Goal: Task Accomplishment & Management: Manage account settings

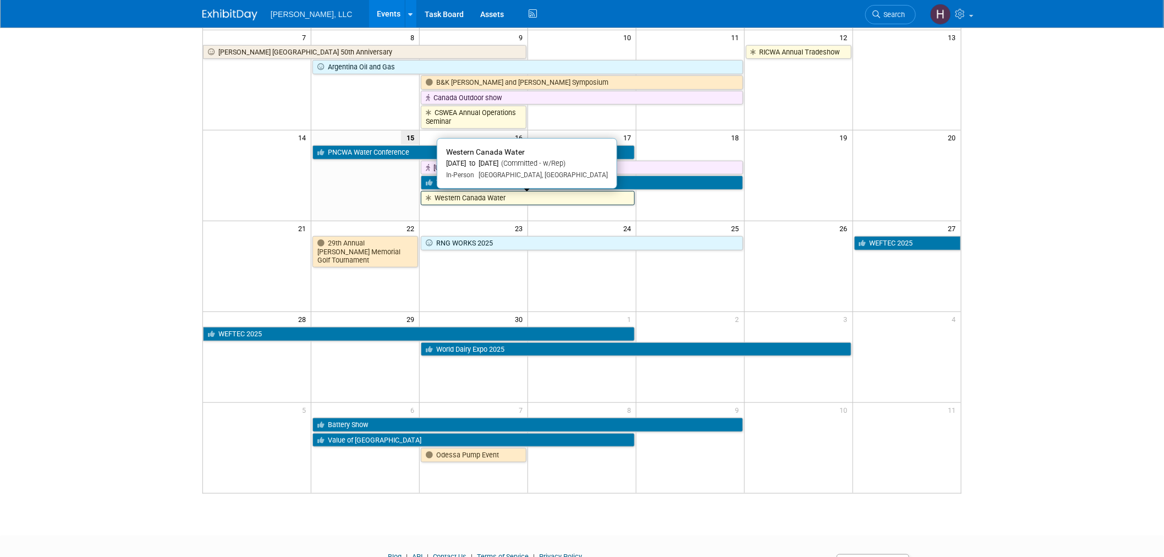
click at [501, 201] on link "Western Canada Water" at bounding box center [528, 198] width 214 height 14
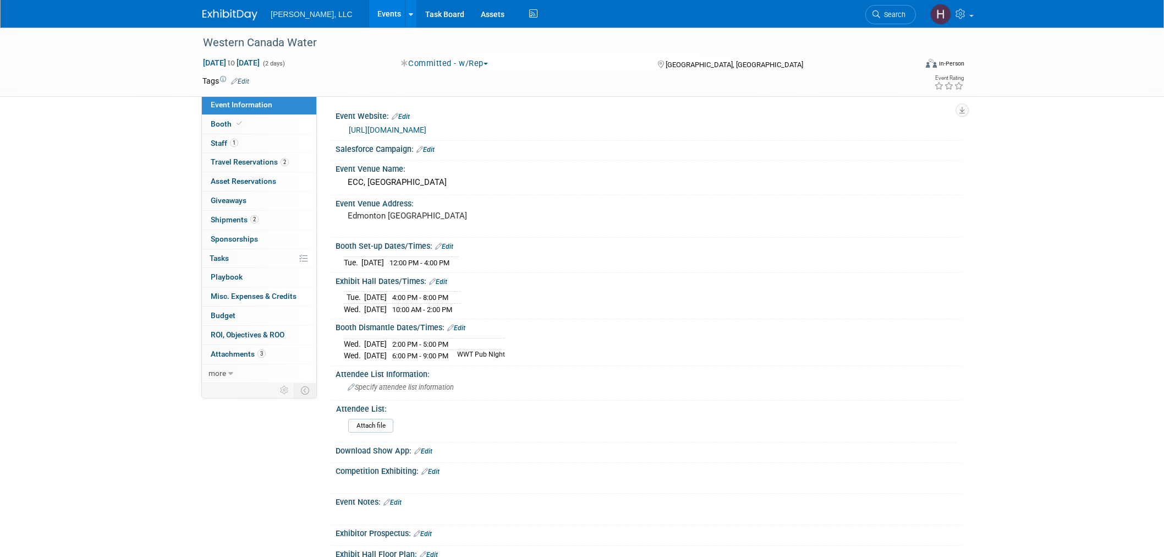
select select "Municipal"
click at [243, 161] on span "Travel Reservations 2" at bounding box center [250, 161] width 78 height 9
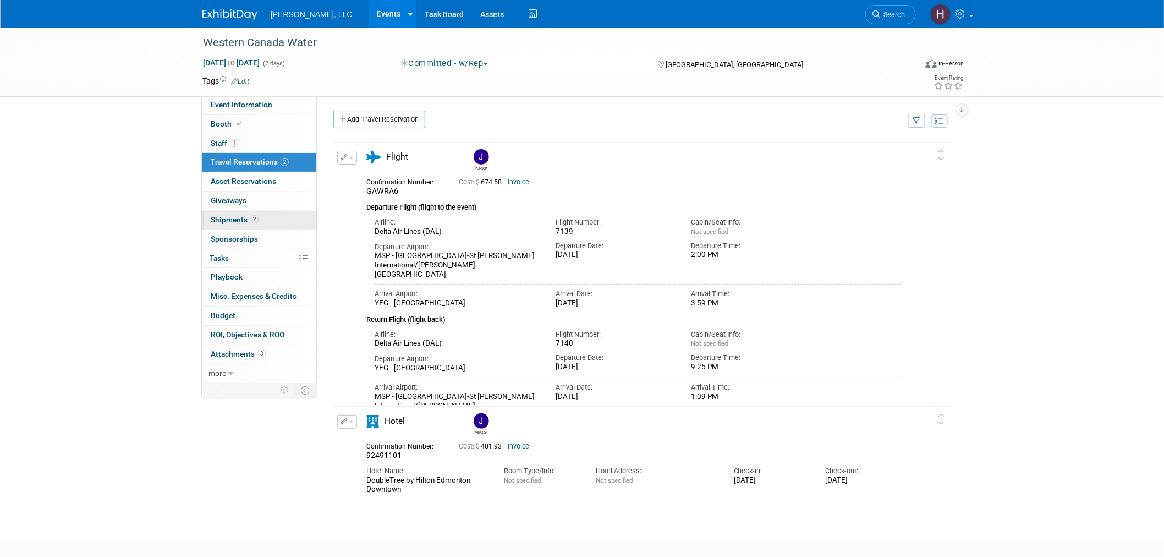
click at [252, 216] on span "2" at bounding box center [254, 219] width 8 height 8
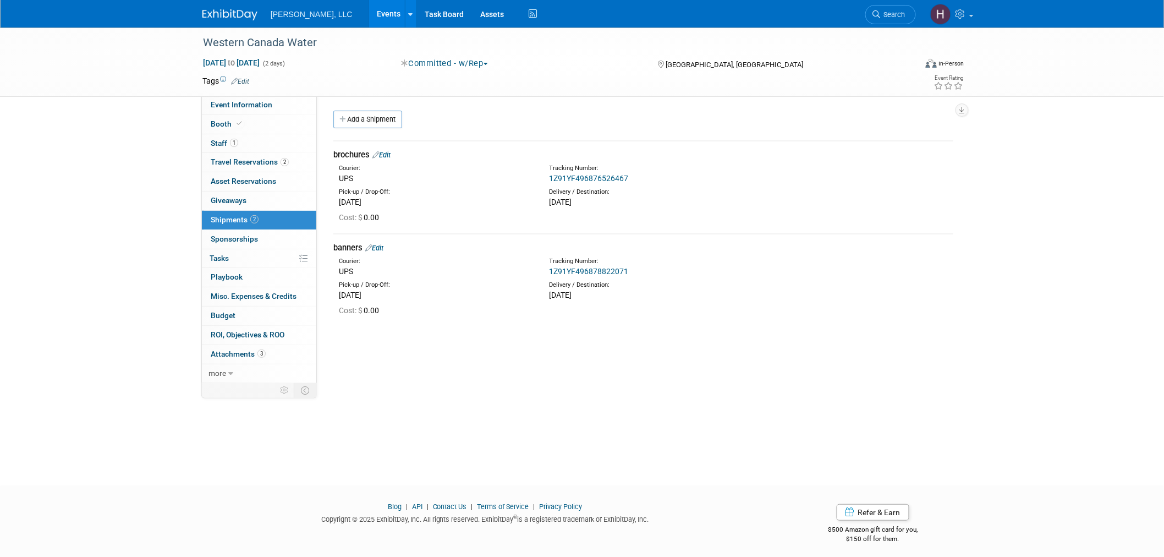
click at [369, 14] on link "Events" at bounding box center [389, 14] width 40 height 28
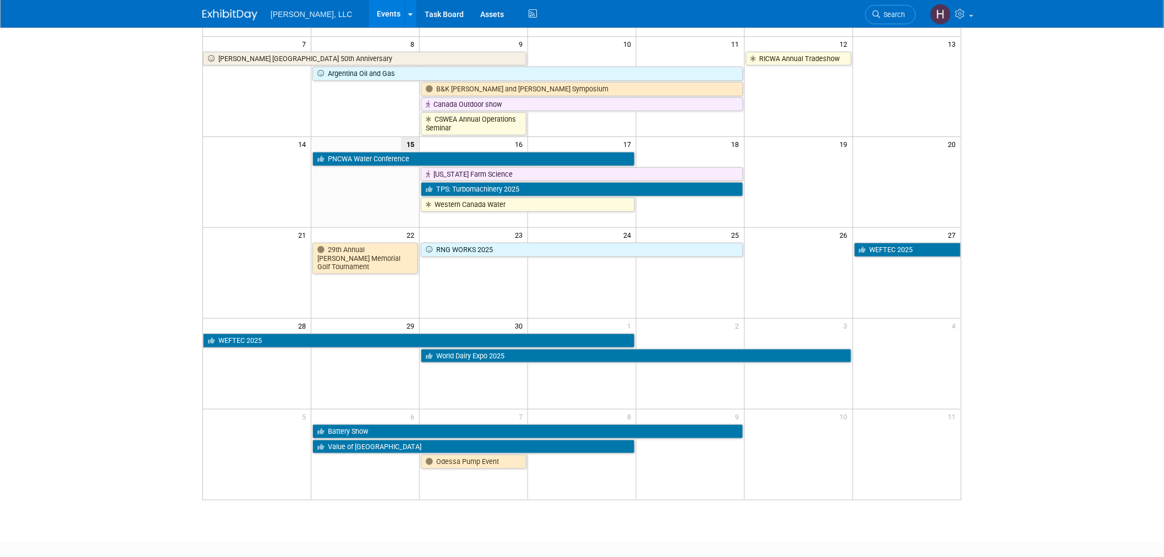
scroll to position [183, 0]
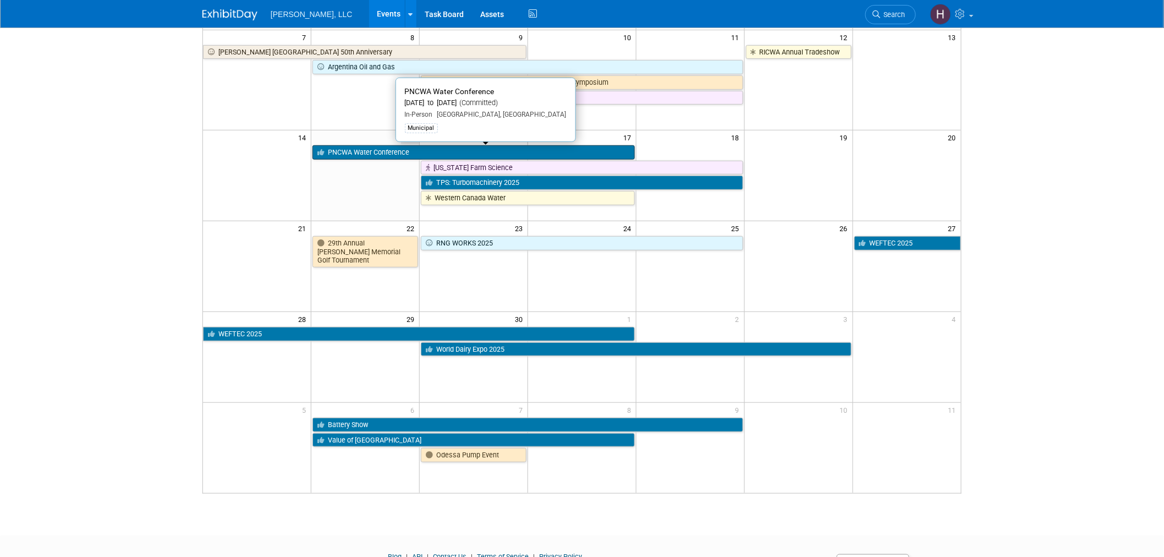
click at [613, 154] on link "PNCWA Water Conference" at bounding box center [474, 152] width 322 height 14
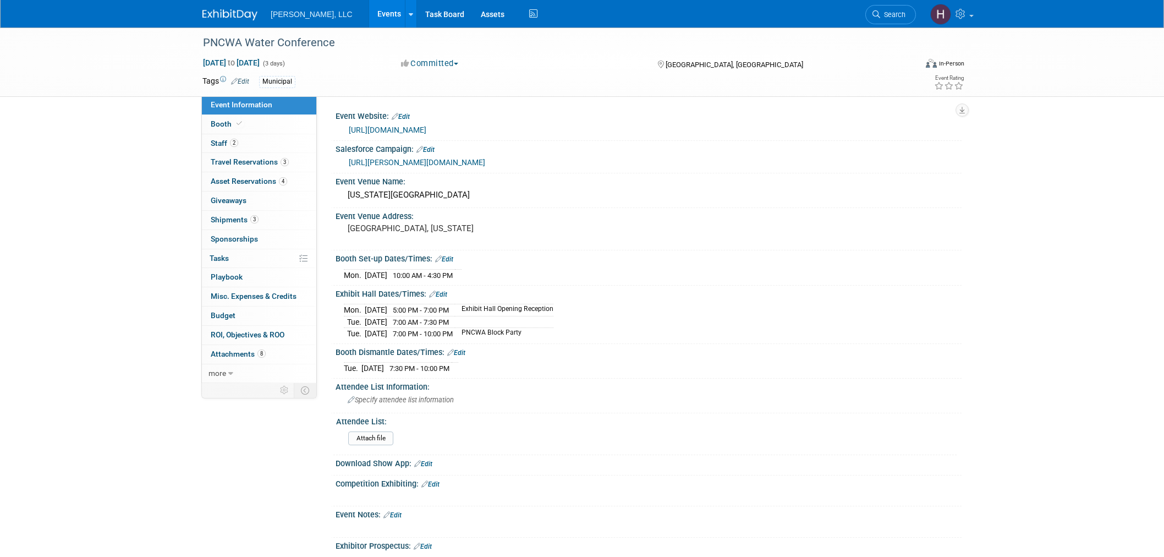
select select "Municipal"
click at [256, 186] on link "4 Asset Reservations 4" at bounding box center [259, 181] width 114 height 19
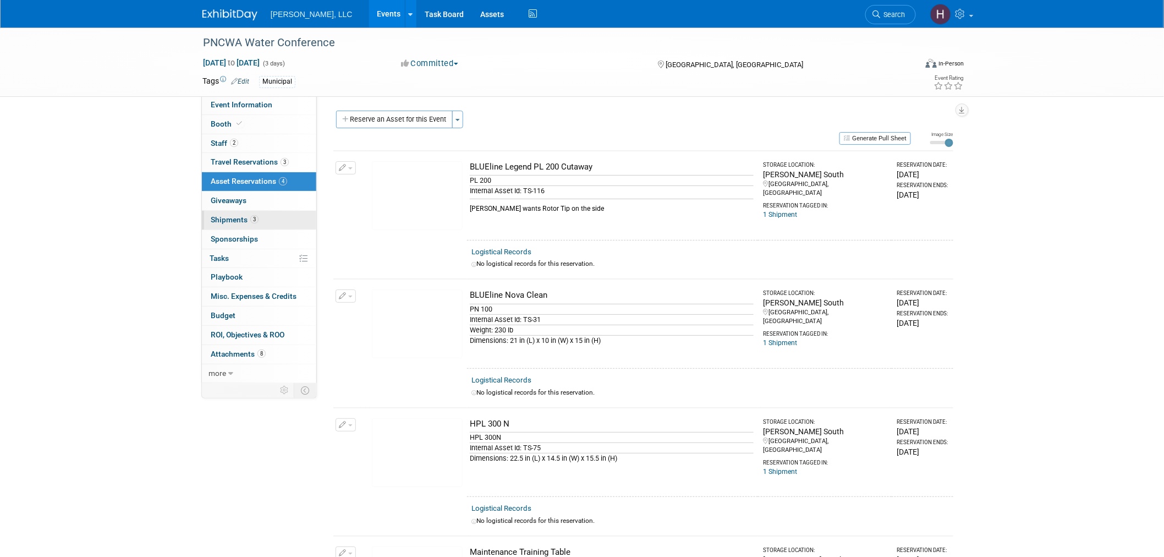
click at [251, 218] on span "3" at bounding box center [254, 219] width 8 height 8
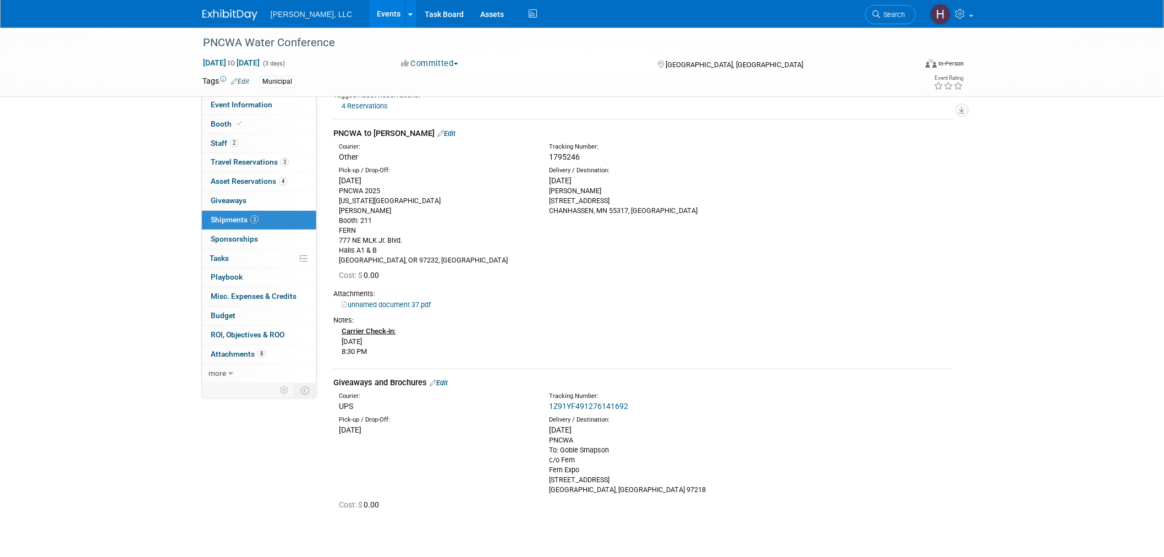
scroll to position [320, 0]
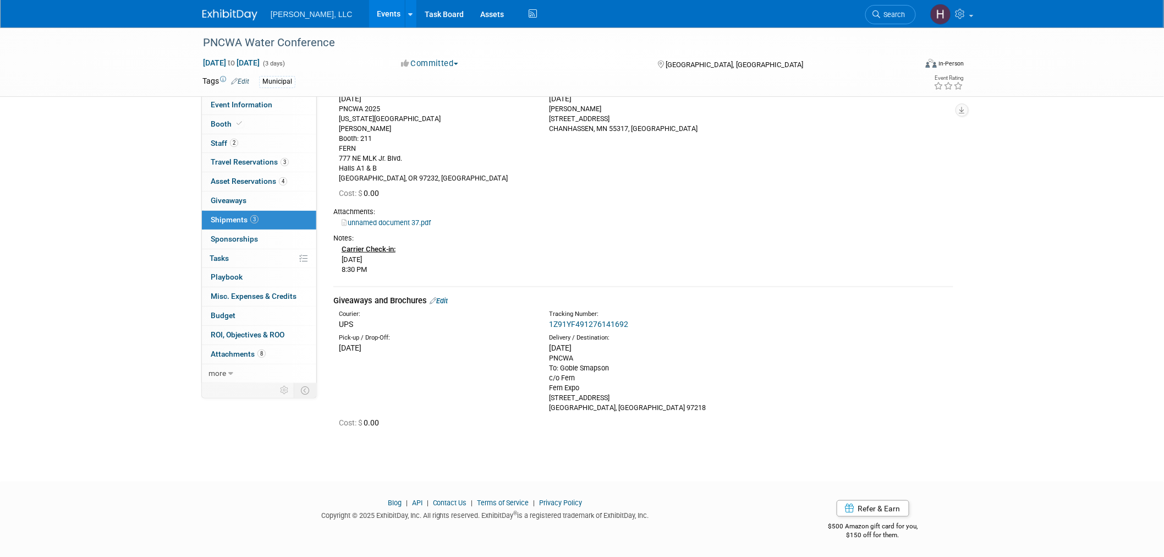
click at [580, 321] on link "1Z91YF491276141692" at bounding box center [588, 324] width 79 height 9
click at [369, 14] on link "Events" at bounding box center [389, 14] width 40 height 28
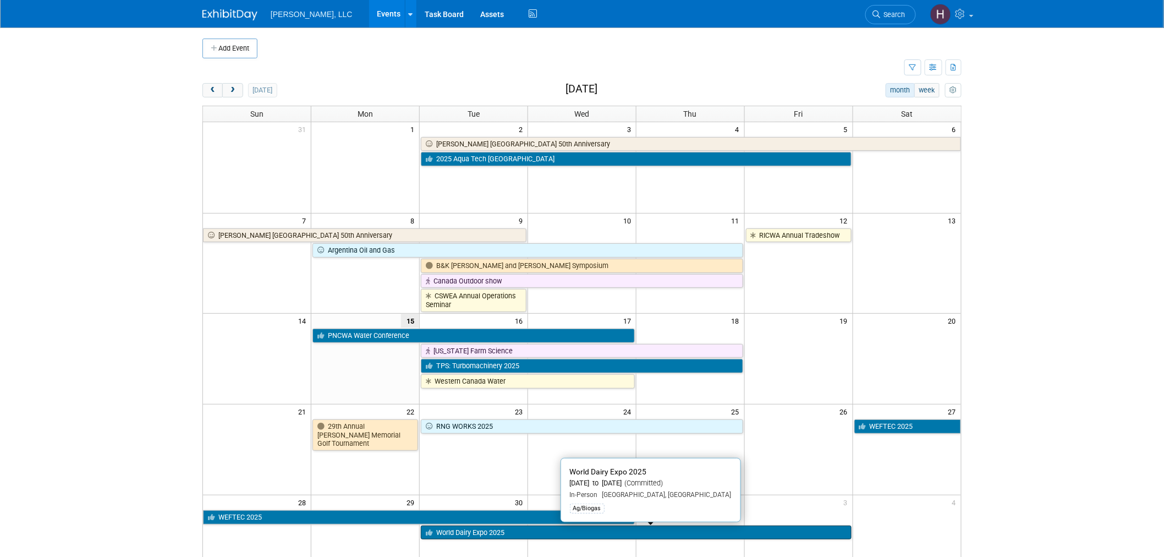
click at [486, 532] on link "World Dairy Expo 2025" at bounding box center [636, 533] width 430 height 14
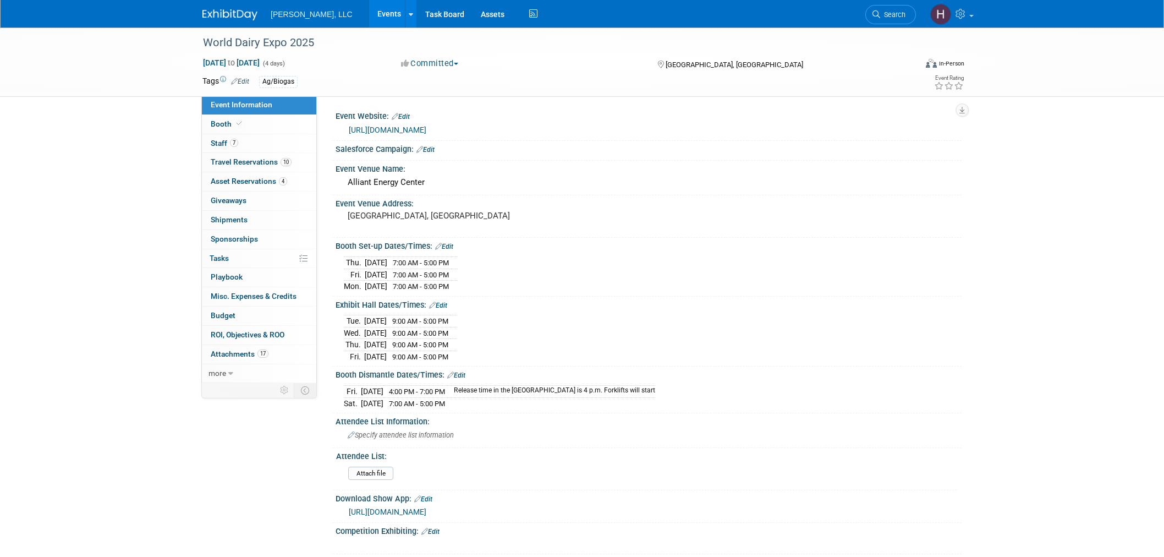
select select "Ag/Biogas"
click at [254, 158] on span "Travel Reservations 10" at bounding box center [251, 161] width 81 height 9
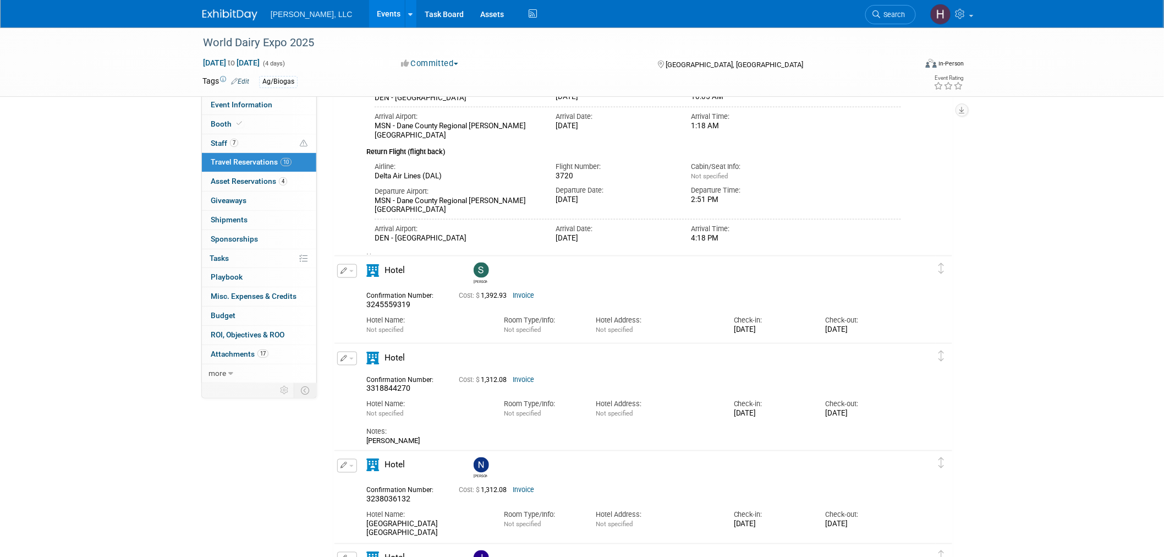
scroll to position [489, 0]
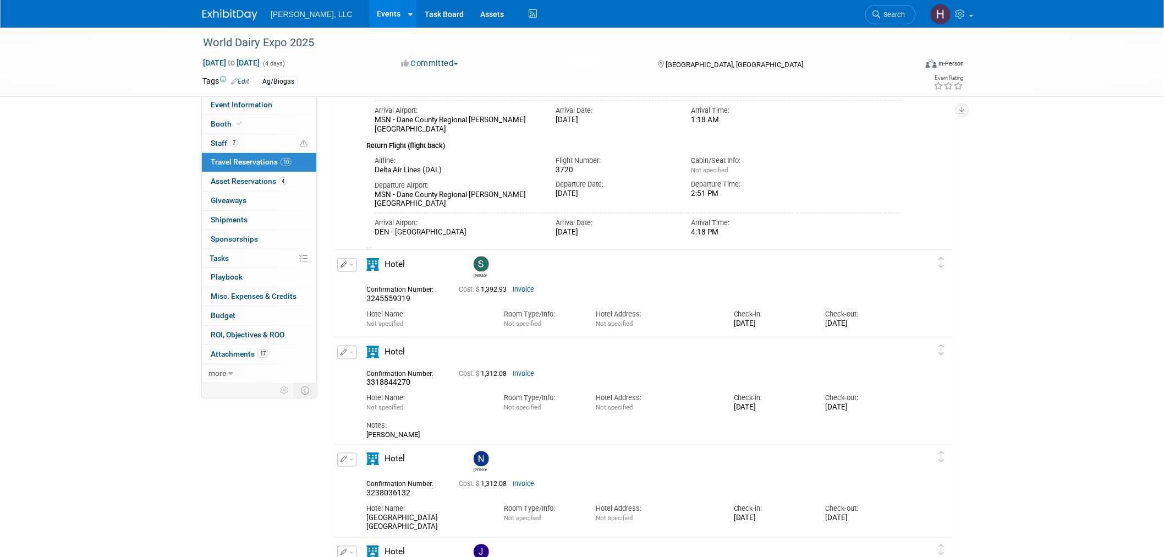
click at [525, 286] on link "Invoice" at bounding box center [523, 290] width 21 height 8
click at [351, 264] on span "button" at bounding box center [351, 265] width 4 height 2
click at [355, 281] on button "Edit Reservation" at bounding box center [384, 284] width 93 height 16
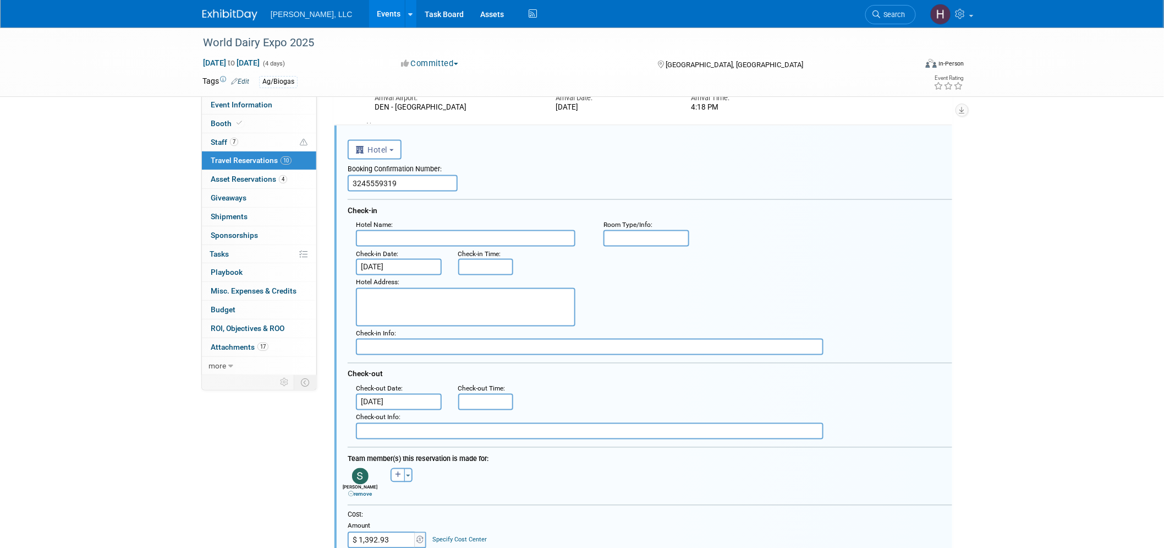
scroll to position [0, 0]
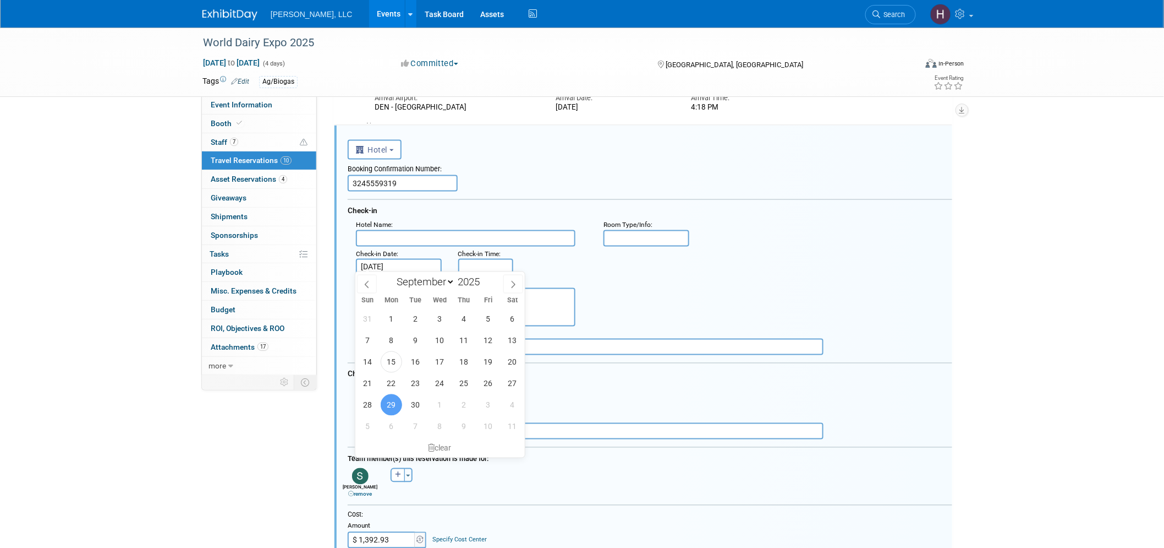
click at [403, 259] on input "Sep 29, 2025" at bounding box center [399, 267] width 86 height 17
click at [415, 406] on span "30" at bounding box center [415, 404] width 21 height 21
type input "Sep 30, 2025"
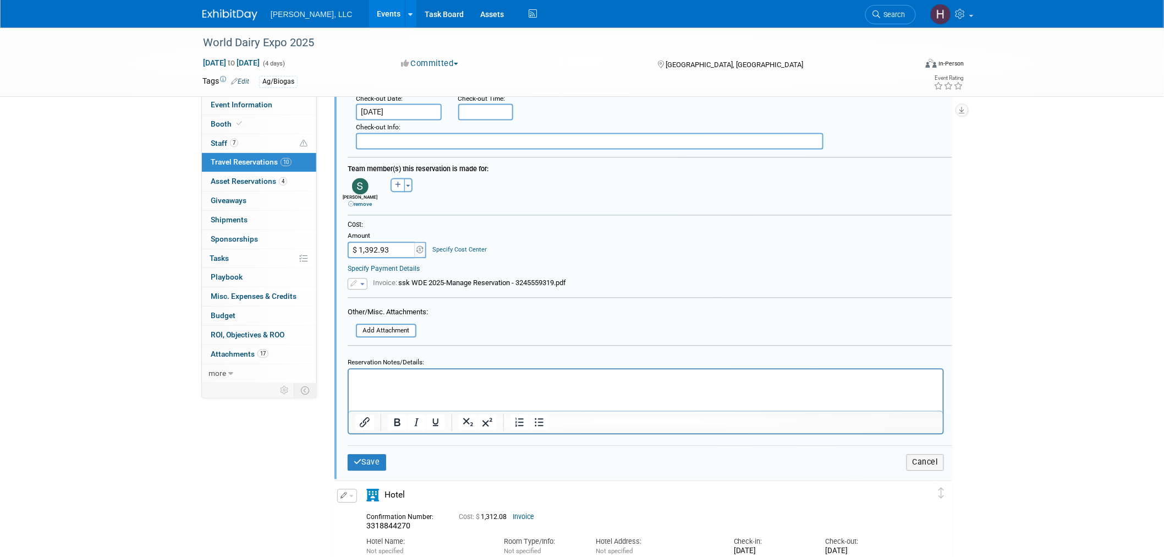
scroll to position [920, 0]
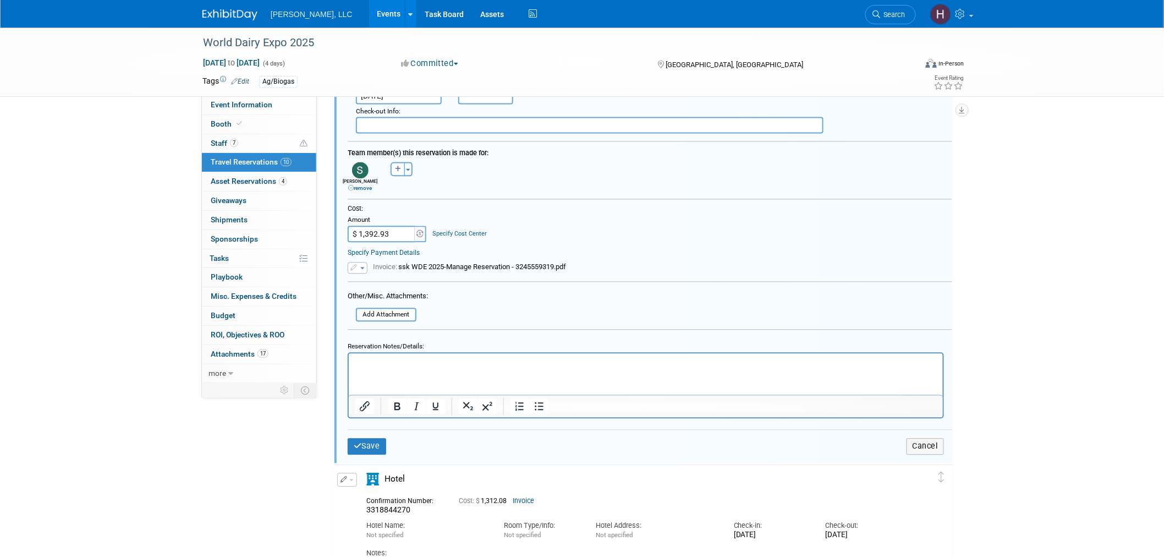
click at [383, 227] on input "$ 1,392.93" at bounding box center [382, 234] width 69 height 17
paste input "012.94"
type input "$ 1,012.94"
click at [351, 264] on icon "button" at bounding box center [355, 267] width 8 height 7
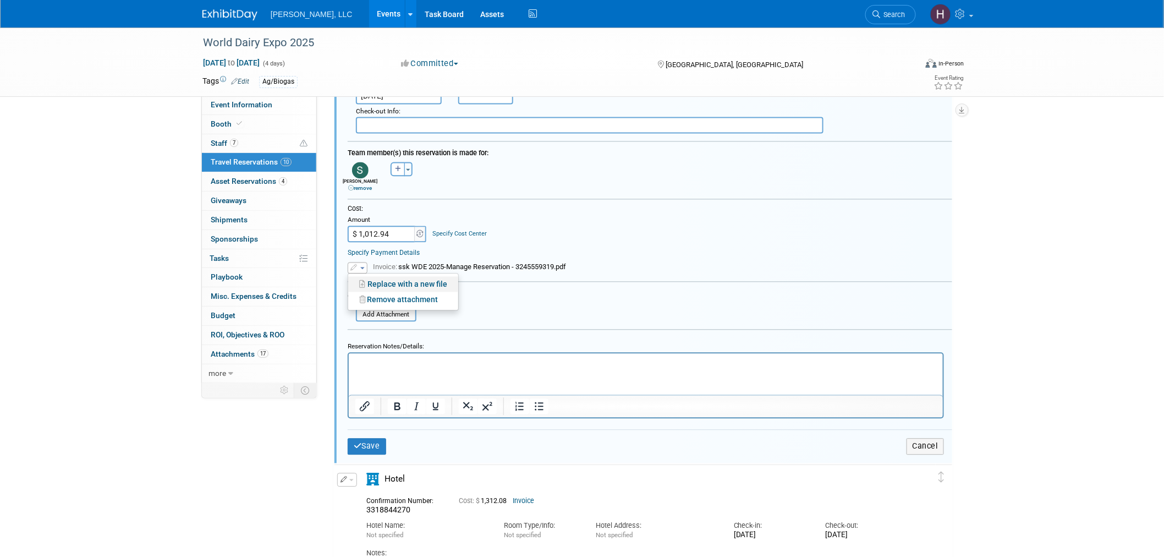
click at [395, 276] on link "Replace with a new file" at bounding box center [403, 283] width 110 height 15
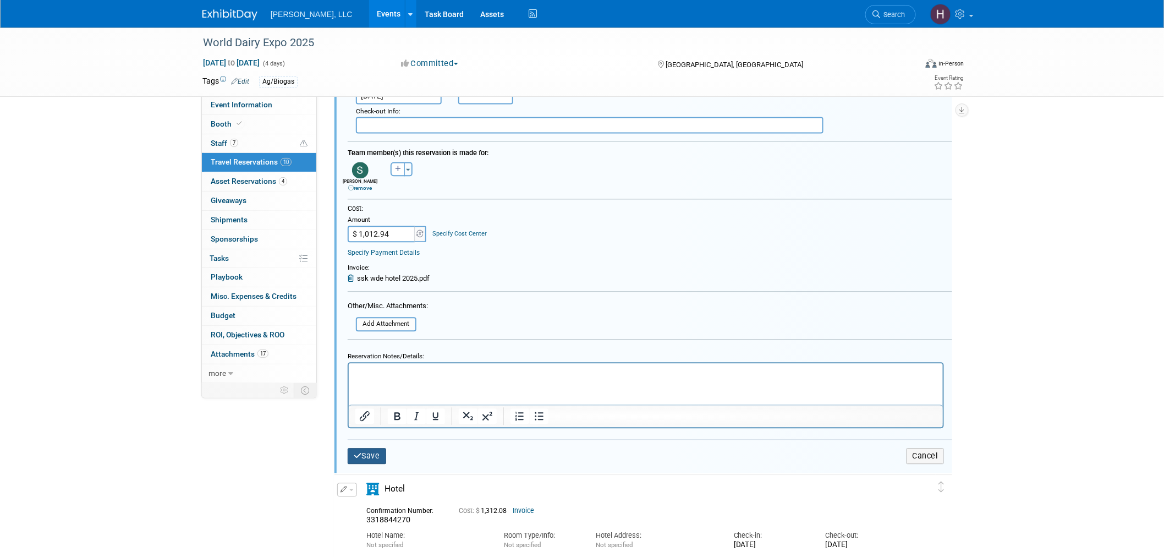
click at [370, 448] on button "Save" at bounding box center [367, 456] width 39 height 16
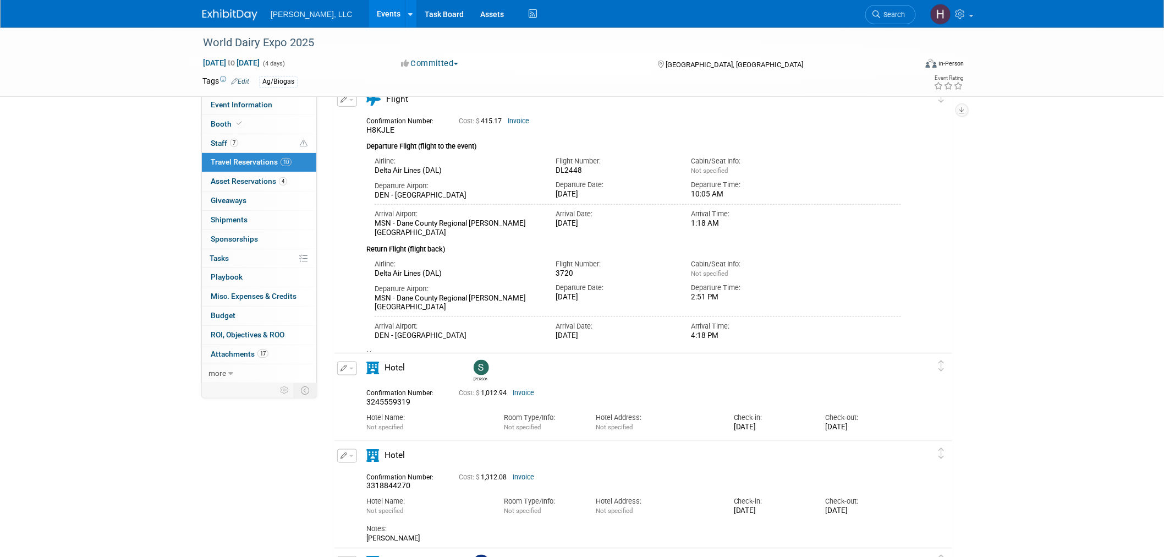
scroll to position [550, 0]
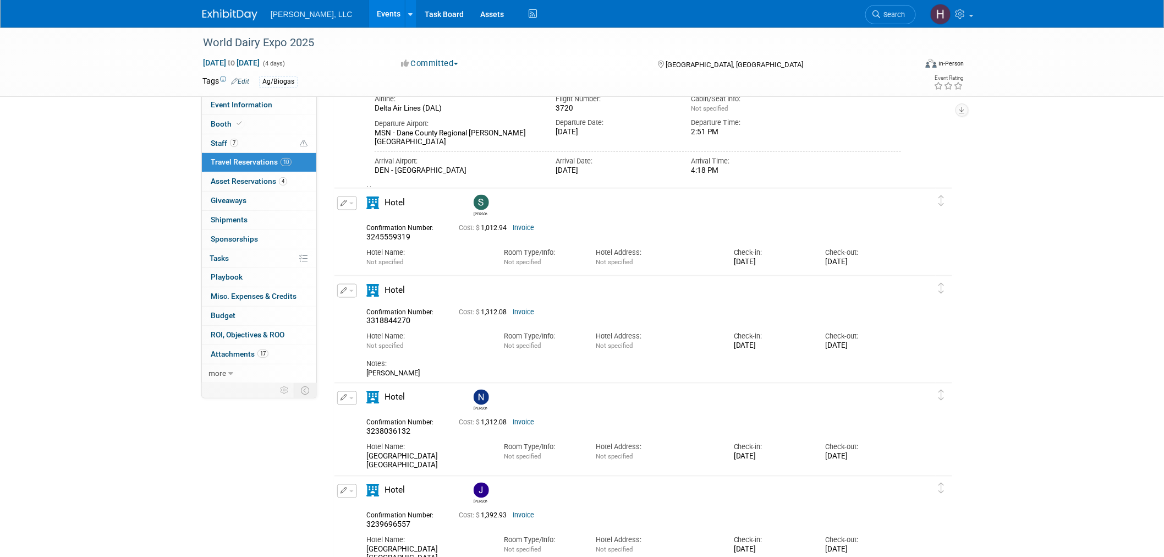
click at [369, 20] on link "Events" at bounding box center [389, 14] width 40 height 28
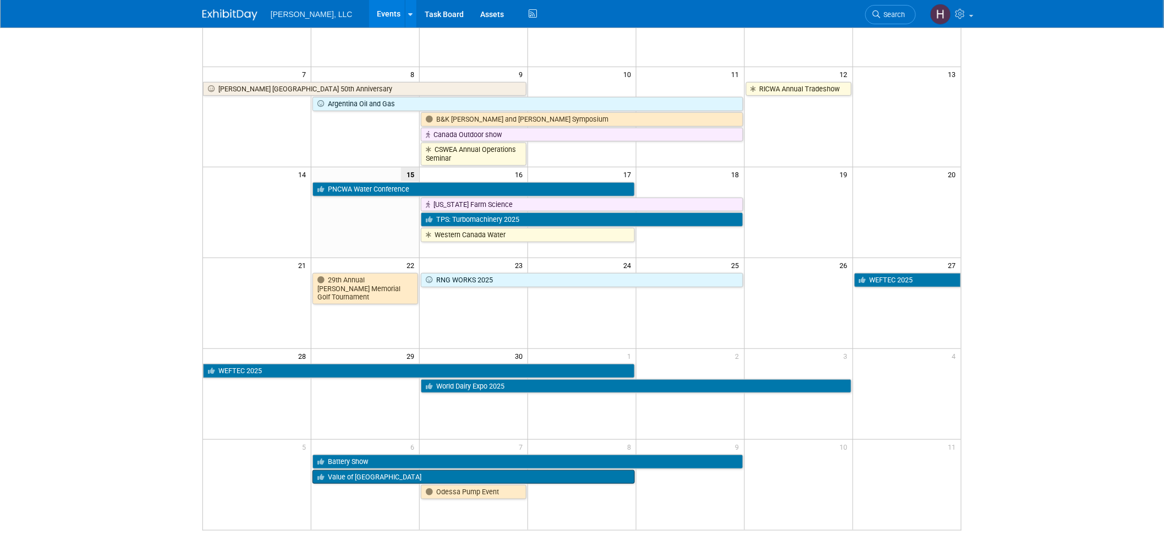
scroll to position [240, 0]
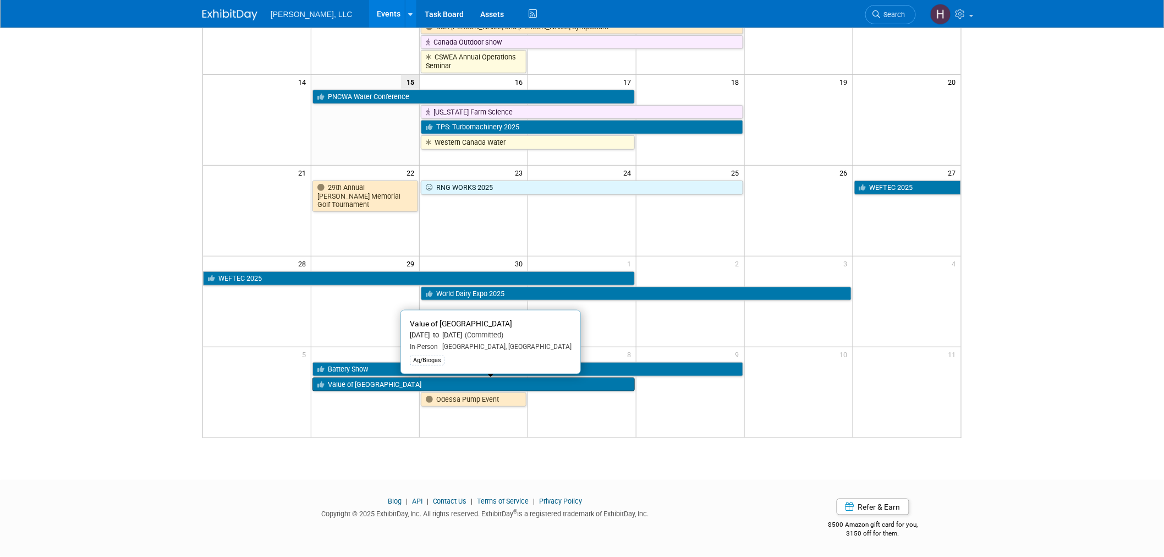
click at [360, 386] on link "Value of [GEOGRAPHIC_DATA]" at bounding box center [474, 385] width 322 height 14
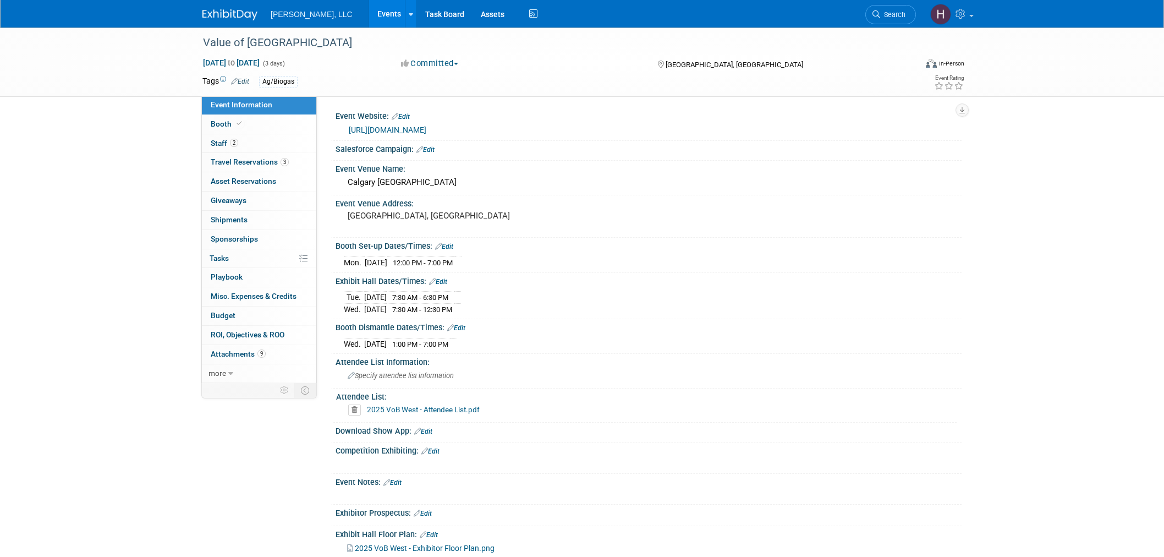
select select "Ag/Biogas"
click at [259, 169] on link "3 Travel Reservations 3" at bounding box center [259, 162] width 114 height 19
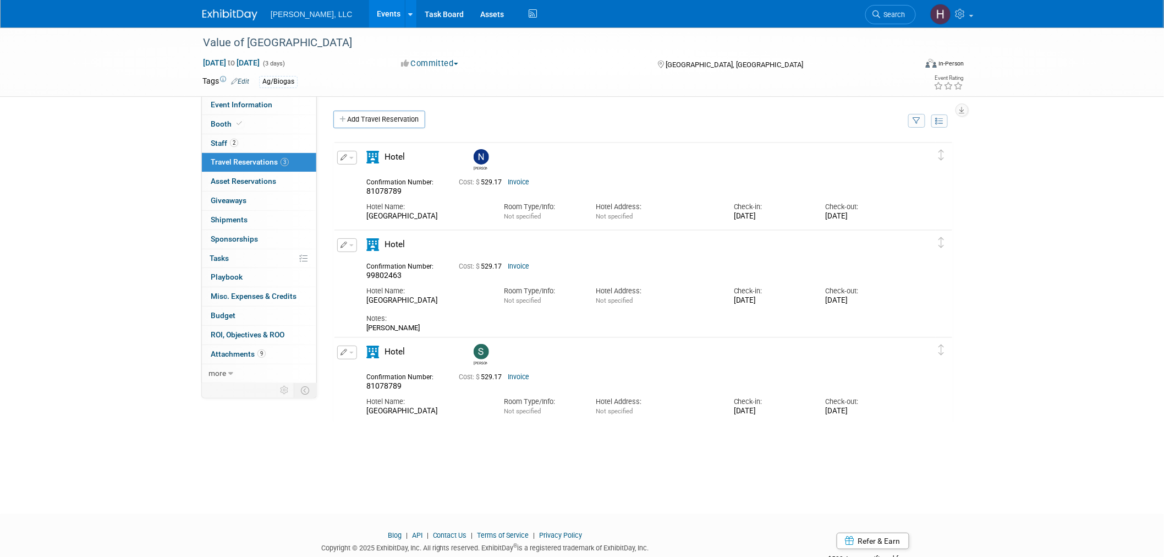
drag, startPoint x: 725, startPoint y: 221, endPoint x: 886, endPoint y: 222, distance: 160.7
click at [886, 222] on div "Edit Reservation [PERSON_NAME] 81078789" at bounding box center [635, 188] width 601 height 74
click at [1061, 176] on div "Value of [GEOGRAPHIC_DATA] [DATE] to [DATE] (3 days) [DATE] to [DATE] Committed…" at bounding box center [582, 261] width 1164 height 467
click at [233, 44] on div "Value of [GEOGRAPHIC_DATA]" at bounding box center [549, 43] width 701 height 20
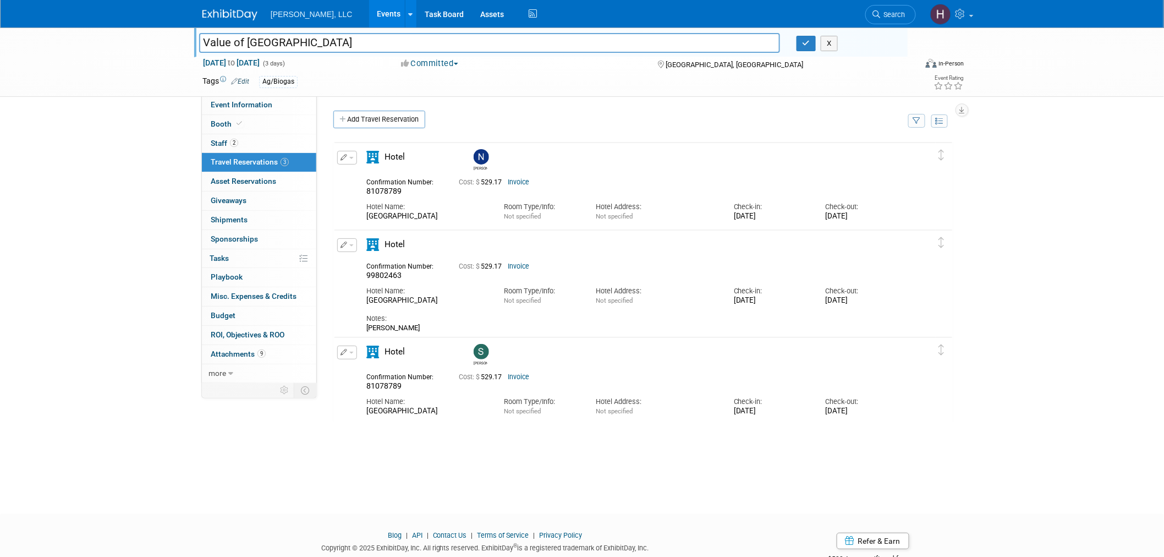
click at [232, 41] on input "Value of [GEOGRAPHIC_DATA]" at bounding box center [489, 42] width 581 height 19
click at [487, 112] on div "Add Travel Reservation" at bounding box center [618, 121] width 575 height 20
click at [369, 17] on link "Events" at bounding box center [389, 14] width 40 height 28
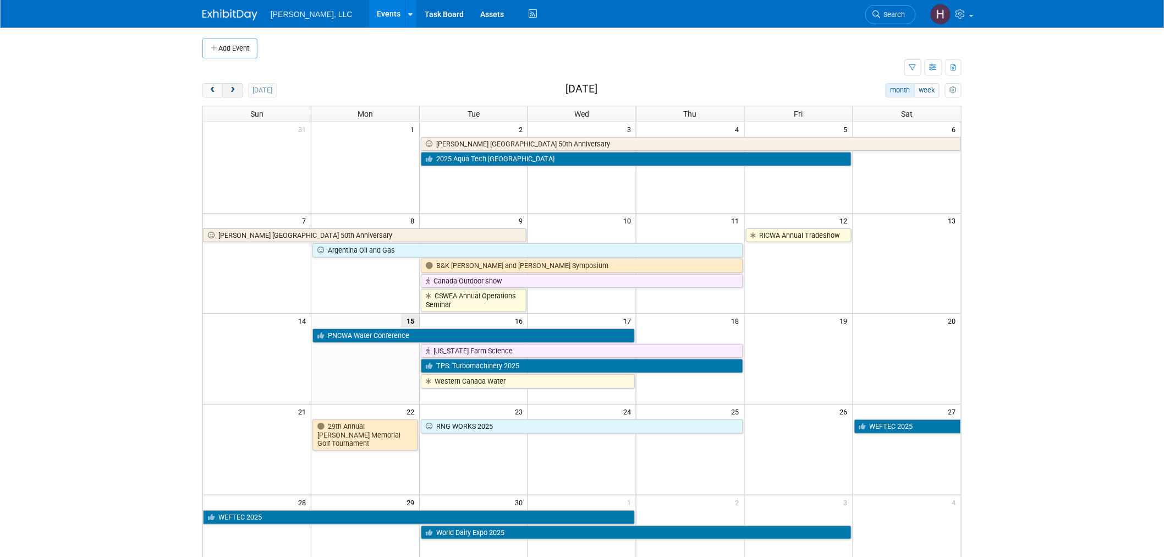
click at [230, 89] on span "next" at bounding box center [232, 90] width 8 height 7
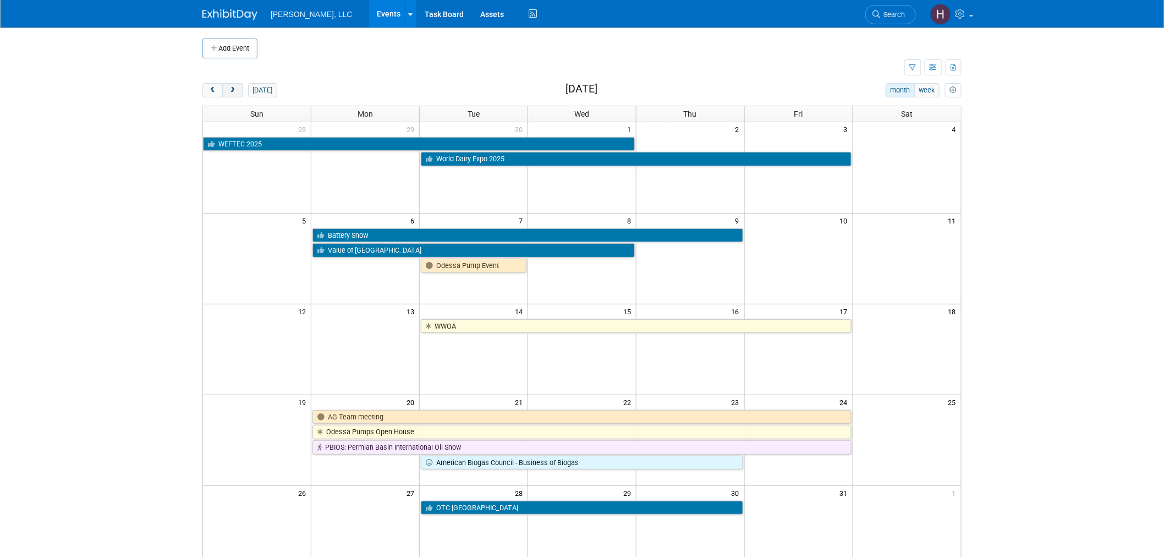
click at [230, 89] on span "next" at bounding box center [232, 90] width 8 height 7
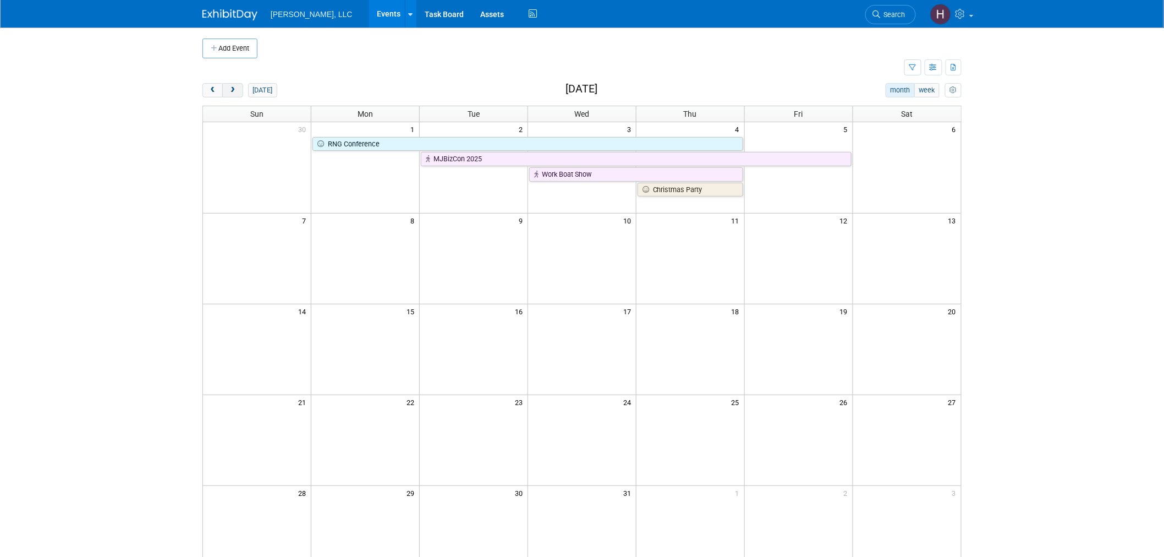
click at [230, 89] on span "next" at bounding box center [232, 90] width 8 height 7
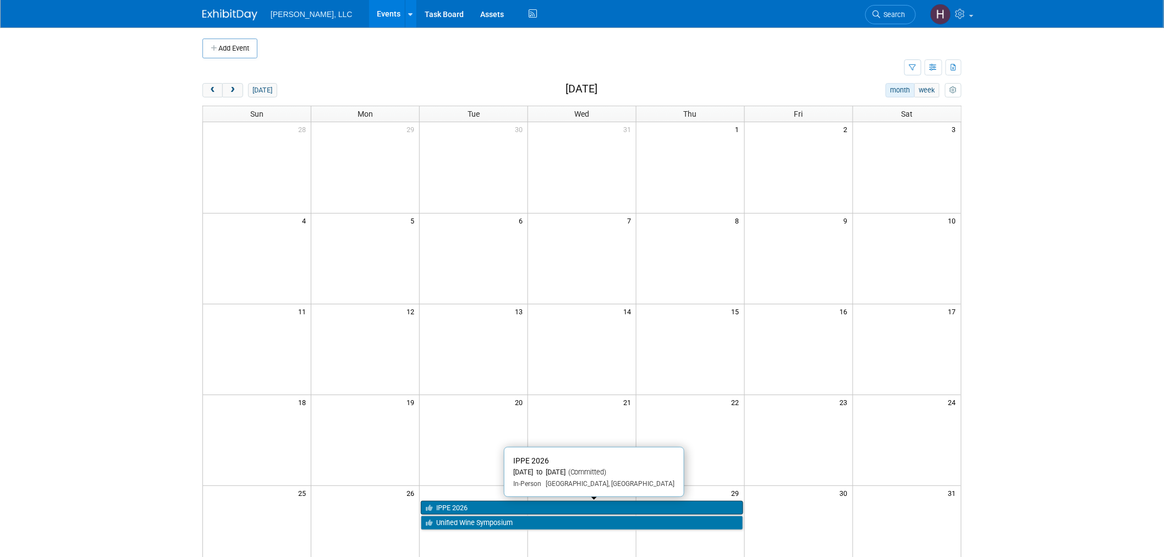
click at [527, 505] on link "IPPE 2026" at bounding box center [582, 508] width 322 height 14
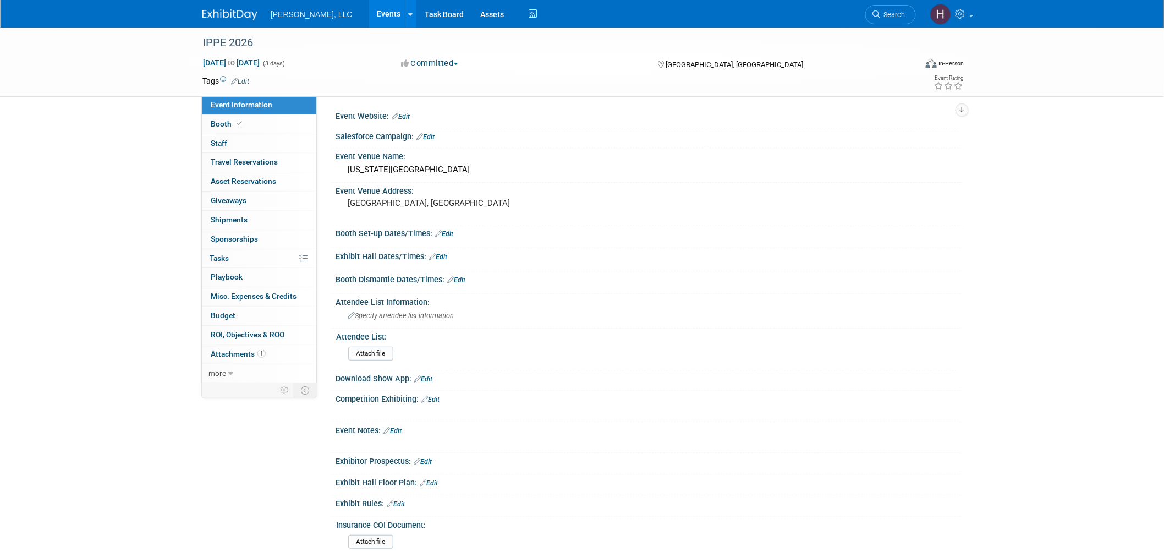
click at [369, 22] on link "Events" at bounding box center [389, 14] width 40 height 28
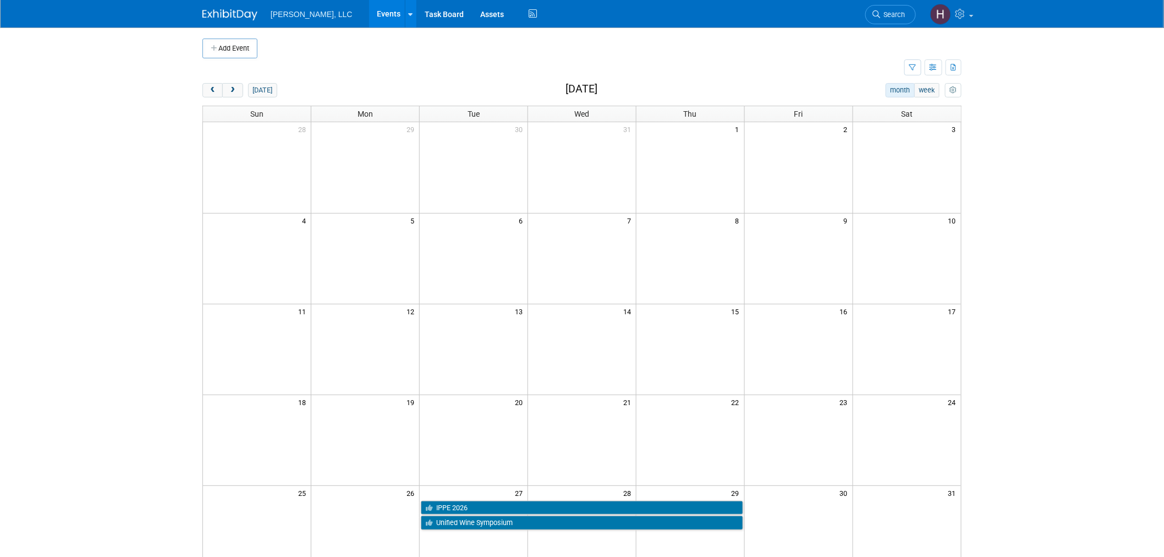
click at [205, 80] on div "Add Event New Event Duplicate Event Warning There is another event in your work…" at bounding box center [582, 359] width 776 height 662
click at [211, 89] on span "prev" at bounding box center [213, 90] width 8 height 7
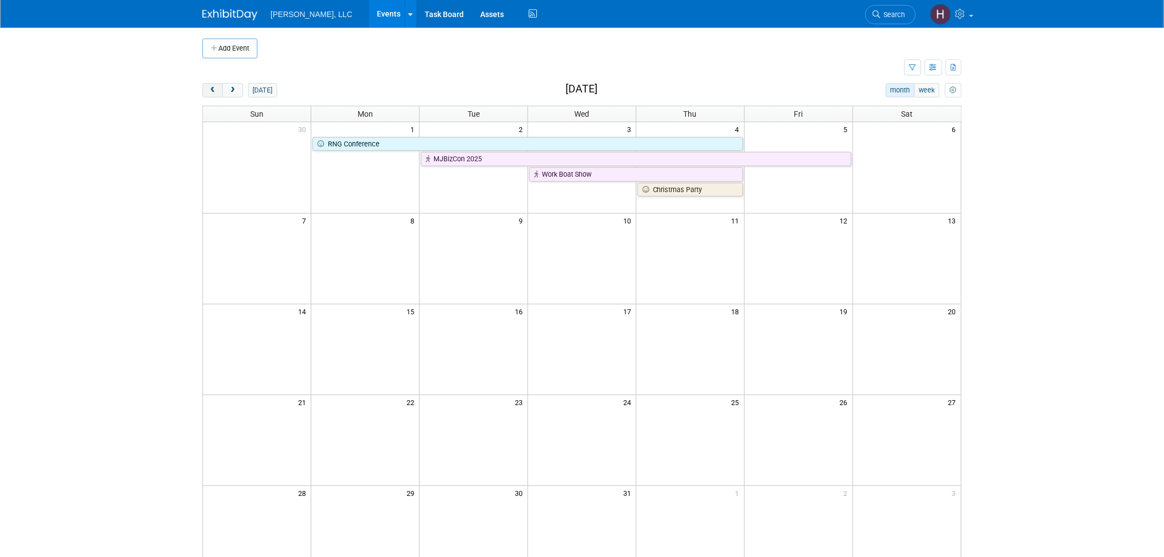
click at [211, 89] on span "prev" at bounding box center [213, 90] width 8 height 7
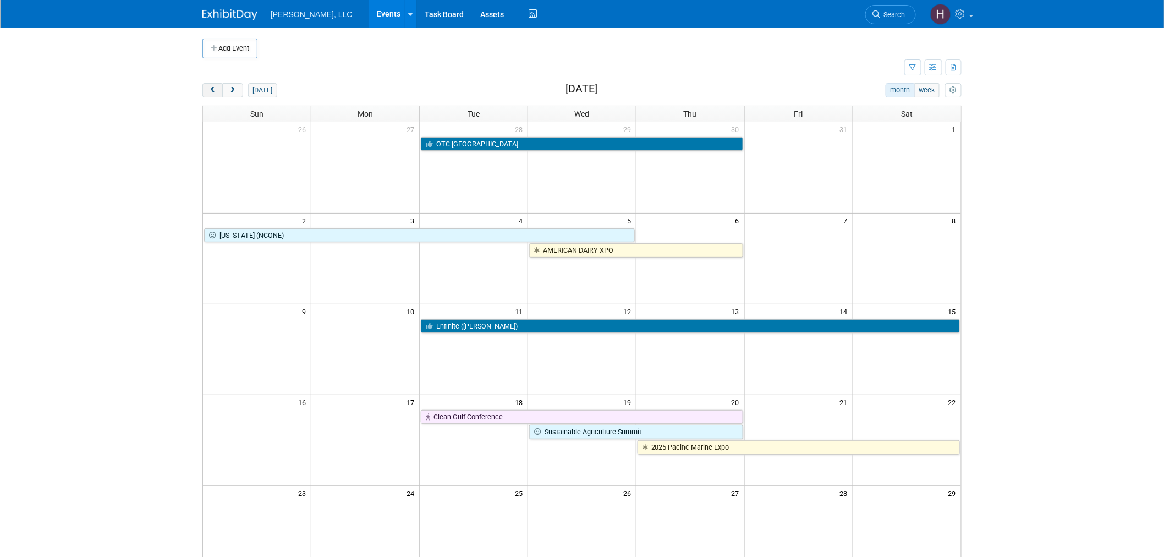
click at [211, 89] on span "prev" at bounding box center [213, 90] width 8 height 7
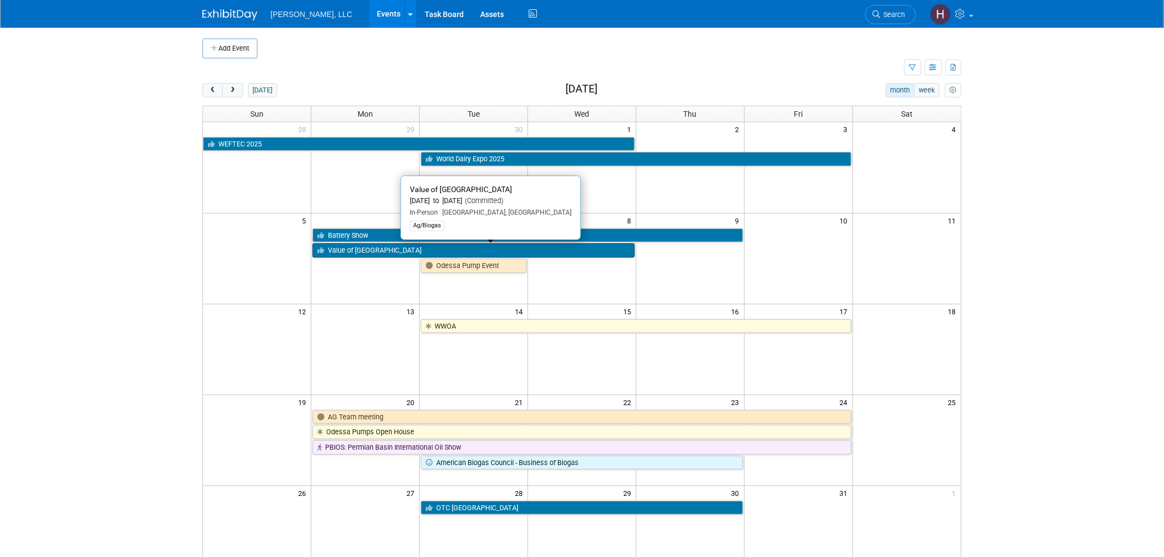
click at [493, 250] on link "Value of [GEOGRAPHIC_DATA]" at bounding box center [474, 250] width 322 height 14
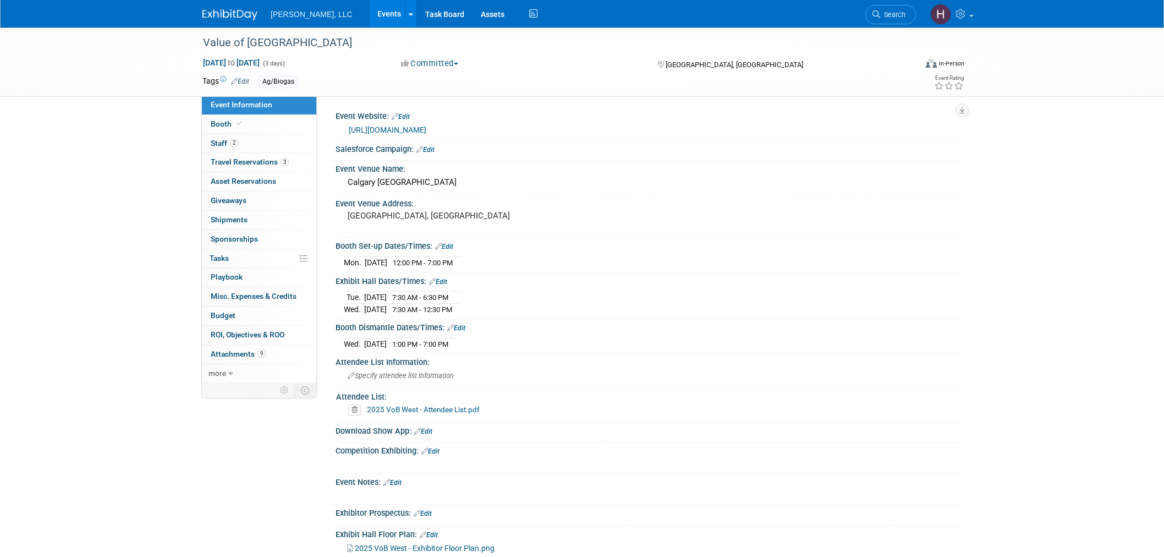
select select "Ag/Biogas"
click at [247, 158] on span "Travel Reservations 3" at bounding box center [250, 161] width 78 height 9
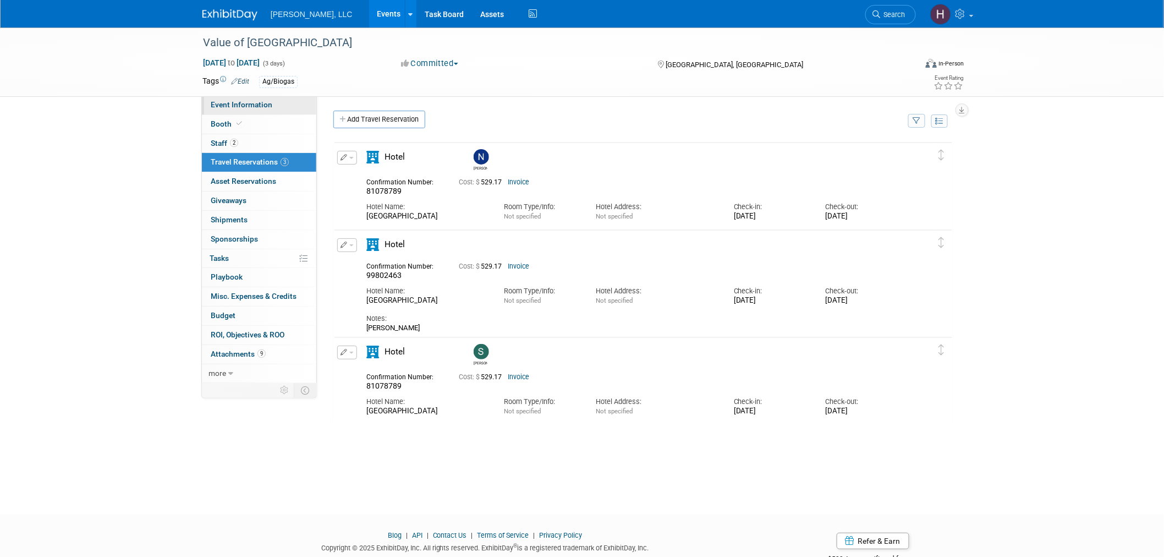
click at [238, 103] on span "Event Information" at bounding box center [242, 104] width 62 height 9
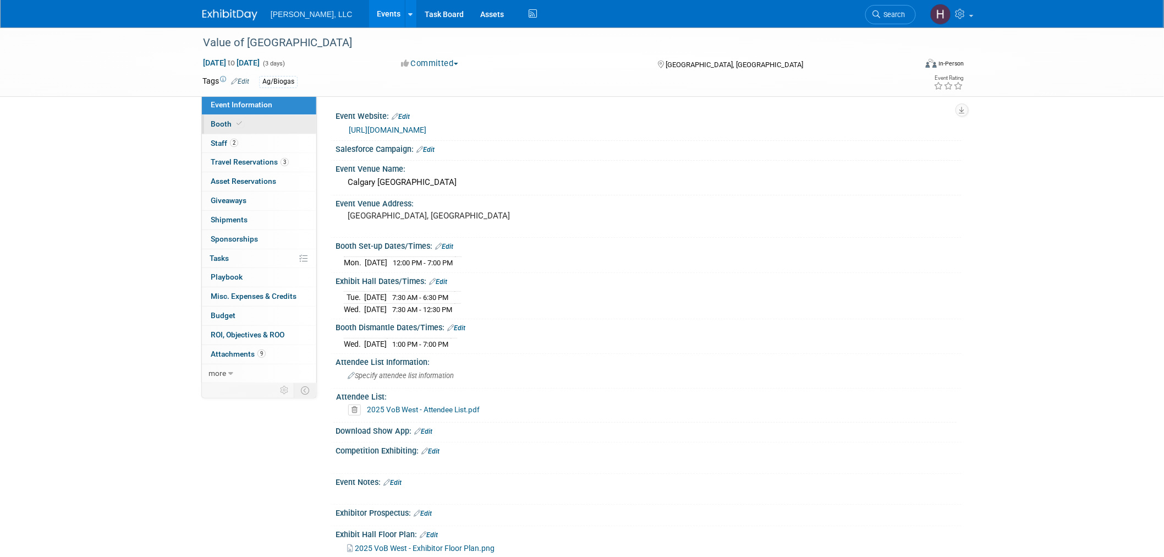
click at [237, 122] on icon at bounding box center [240, 124] width 6 height 6
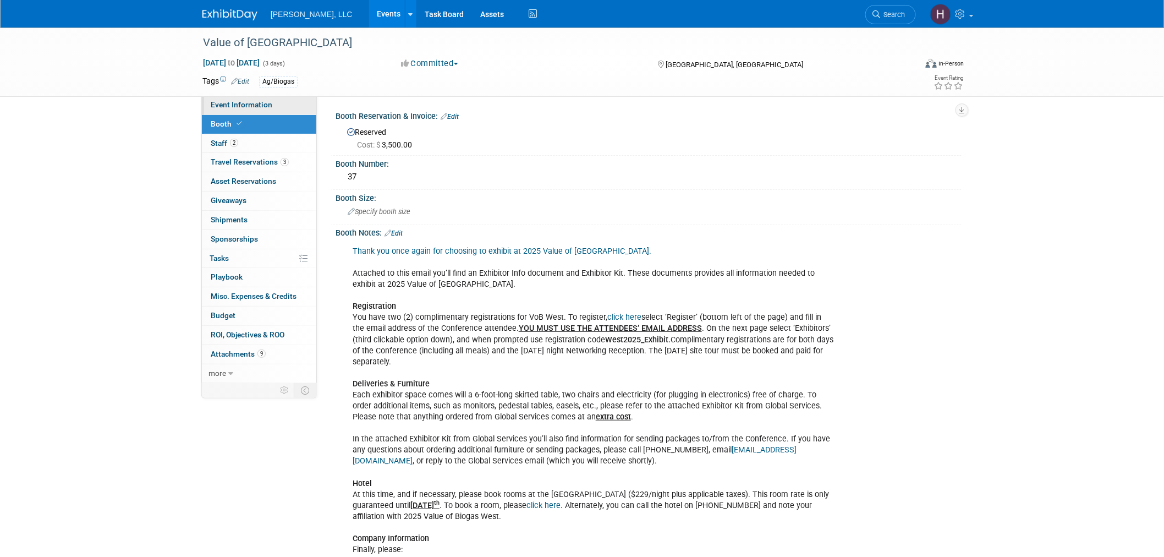
click at [239, 100] on span "Event Information" at bounding box center [242, 104] width 62 height 9
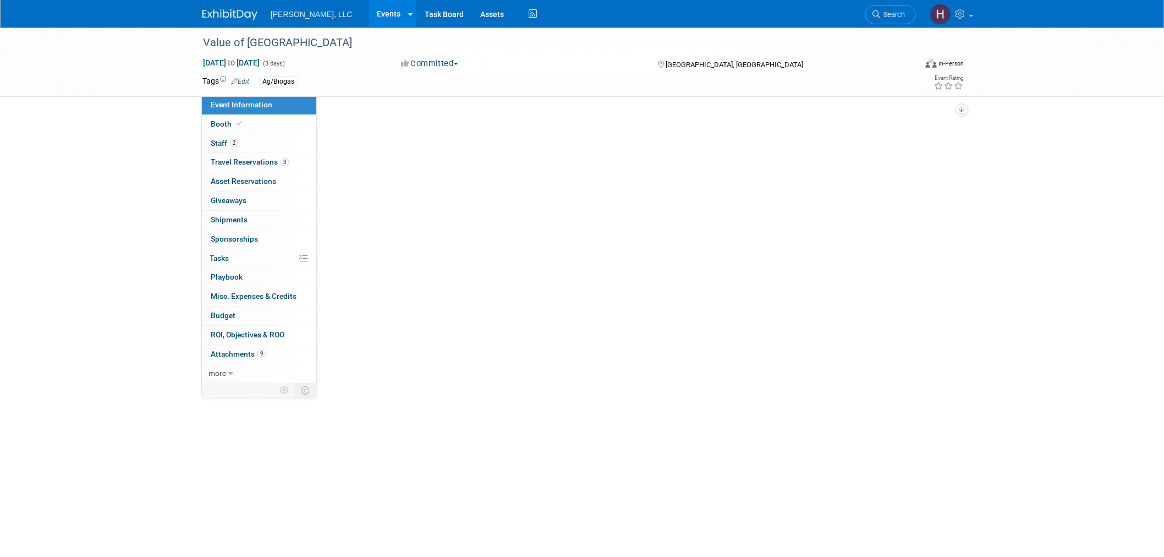
select select "Ag/Biogas"
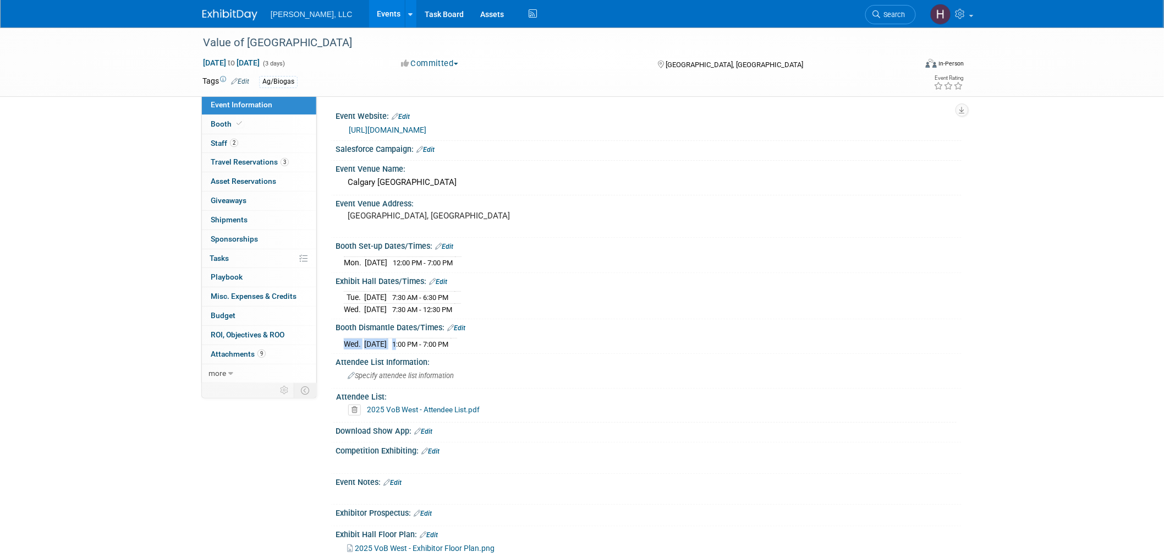
drag, startPoint x: 405, startPoint y: 339, endPoint x: 524, endPoint y: 340, distance: 119.4
click at [524, 340] on div "[DATE] 1:00 PM - 7:00 PM" at bounding box center [649, 342] width 610 height 15
drag, startPoint x: 336, startPoint y: 246, endPoint x: 472, endPoint y: 347, distance: 169.5
click at [472, 347] on div "Event Website: Edit [URL][DOMAIN_NAME] Salesforce Campaign: Edit Edit" at bounding box center [643, 382] width 620 height 548
copy div "Booth Set-up Dates/Times: Edit [DATE] 12:00 PM - 7:00 PM Save Changes Cancel Ex…"
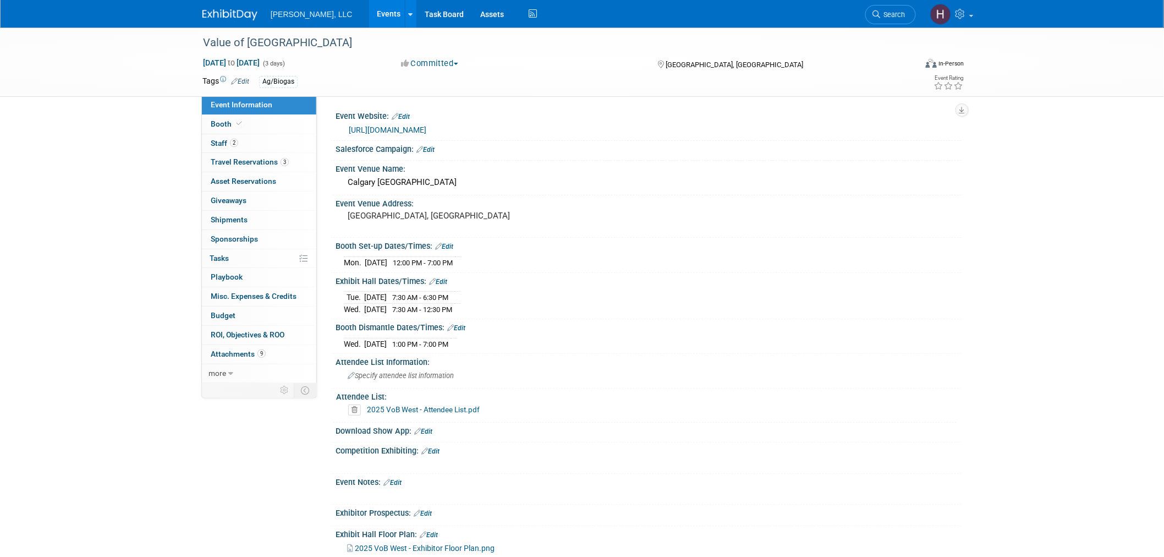
click at [1015, 156] on div "Value of [GEOGRAPHIC_DATA] [DATE] to [DATE] (3 days) [DATE] to [DATE] Committed…" at bounding box center [582, 353] width 1164 height 650
